Goal: Information Seeking & Learning: Learn about a topic

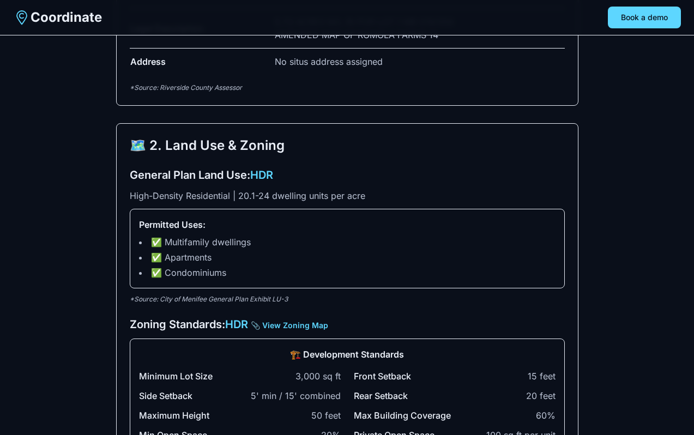
scroll to position [642, 0]
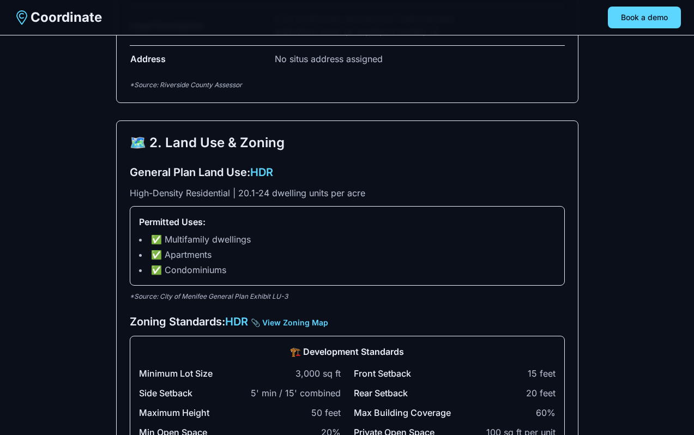
click at [269, 171] on span "HDR" at bounding box center [261, 172] width 23 height 13
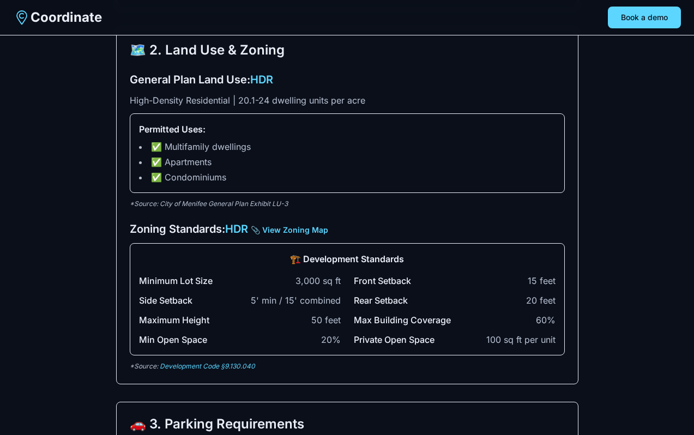
scroll to position [748, 0]
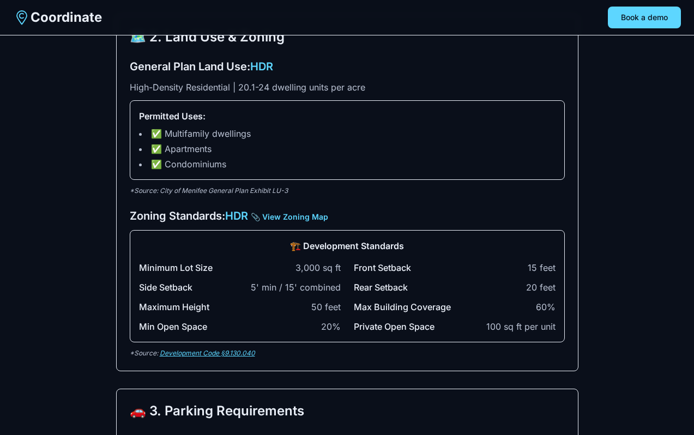
click at [227, 349] on link "Development Code §9.130.040" at bounding box center [207, 353] width 95 height 8
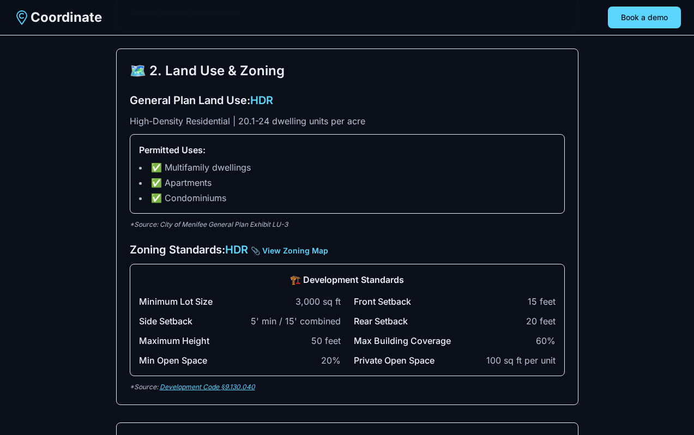
scroll to position [704, 0]
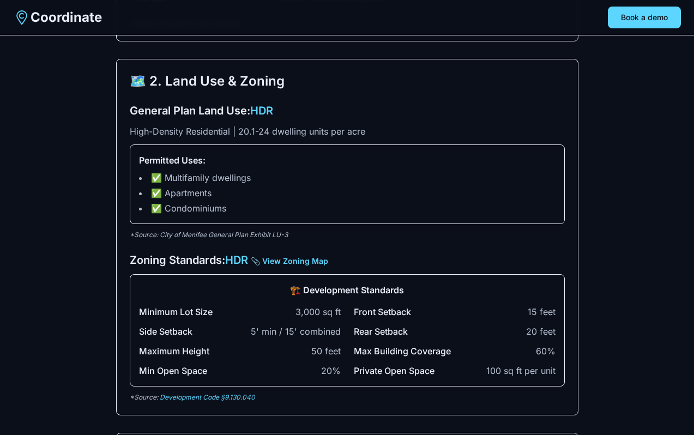
click at [238, 233] on p "*Source: City of Menifee General Plan Exhibit LU-3" at bounding box center [347, 235] width 435 height 9
drag, startPoint x: 301, startPoint y: 235, endPoint x: 112, endPoint y: 235, distance: 188.2
click at [112, 235] on div "🏗️ Development Analysis Report Property APN 336-060-019 Menifee, California Rep…" at bounding box center [347, 406] width 489 height 2132
copy p "*Source: City of Menifee General Plan Exhibit LU-3"
click at [291, 262] on link "📎 View Zoning Map" at bounding box center [289, 260] width 77 height 9
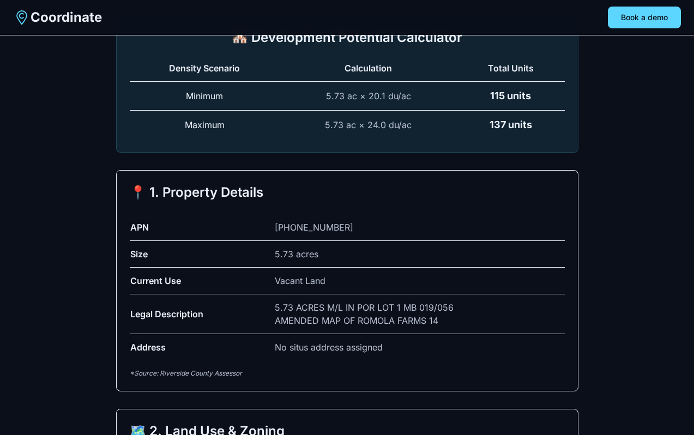
scroll to position [0, 0]
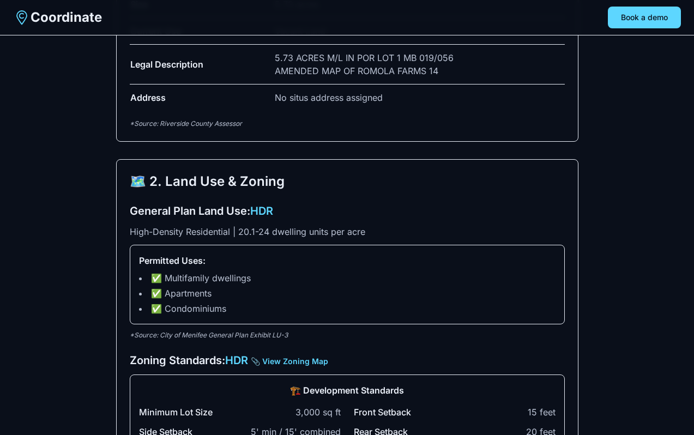
scroll to position [668, 0]
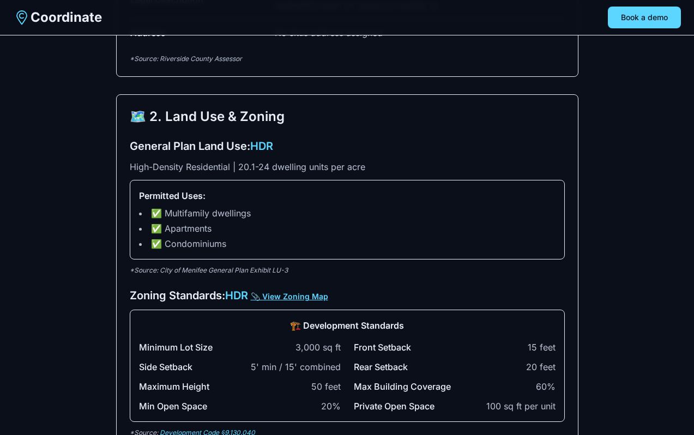
click at [276, 297] on link "📎 View Zoning Map" at bounding box center [289, 296] width 77 height 9
click at [358, 132] on div "🗺️ 2. Land Use & Zoning General Plan Land Use: HDR High-Density Residential | 2…" at bounding box center [347, 272] width 462 height 357
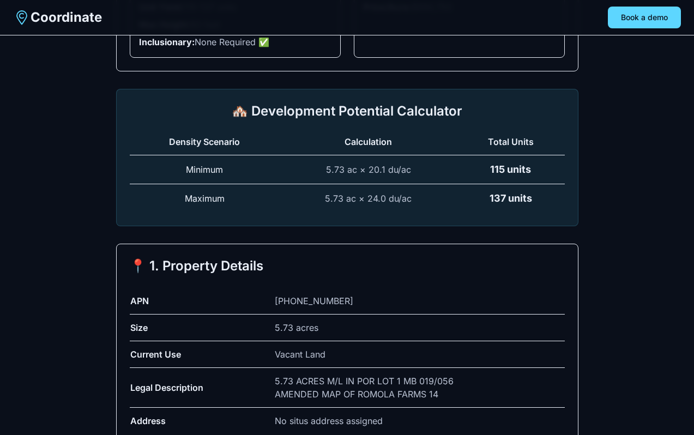
scroll to position [0, 0]
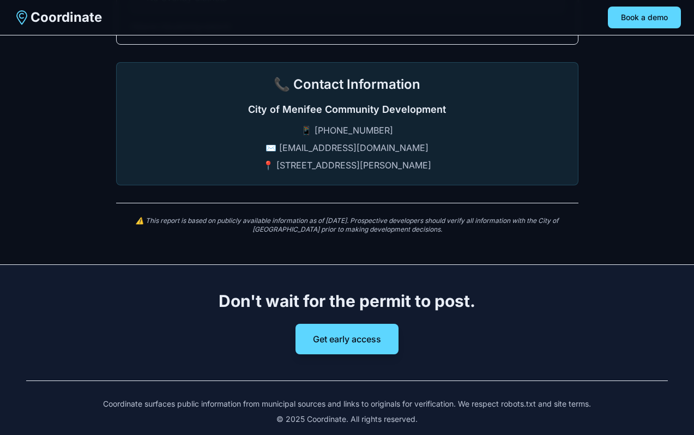
scroll to position [1912, 0]
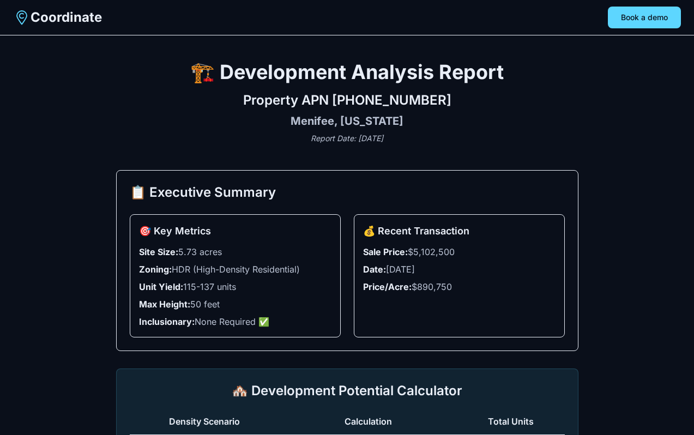
scroll to position [1910, 0]
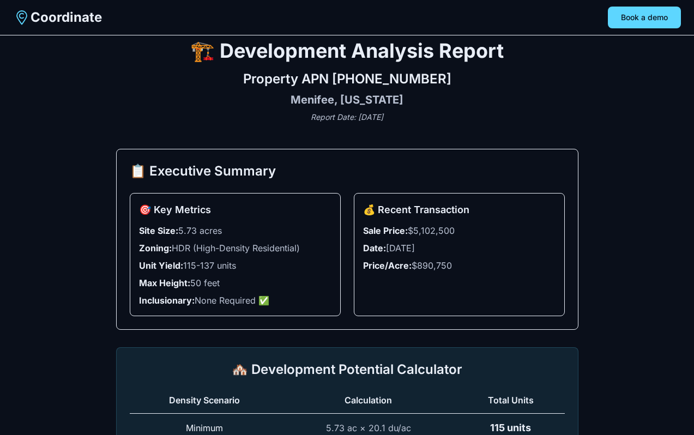
scroll to position [26, 0]
